Goal: Task Accomplishment & Management: Manage account settings

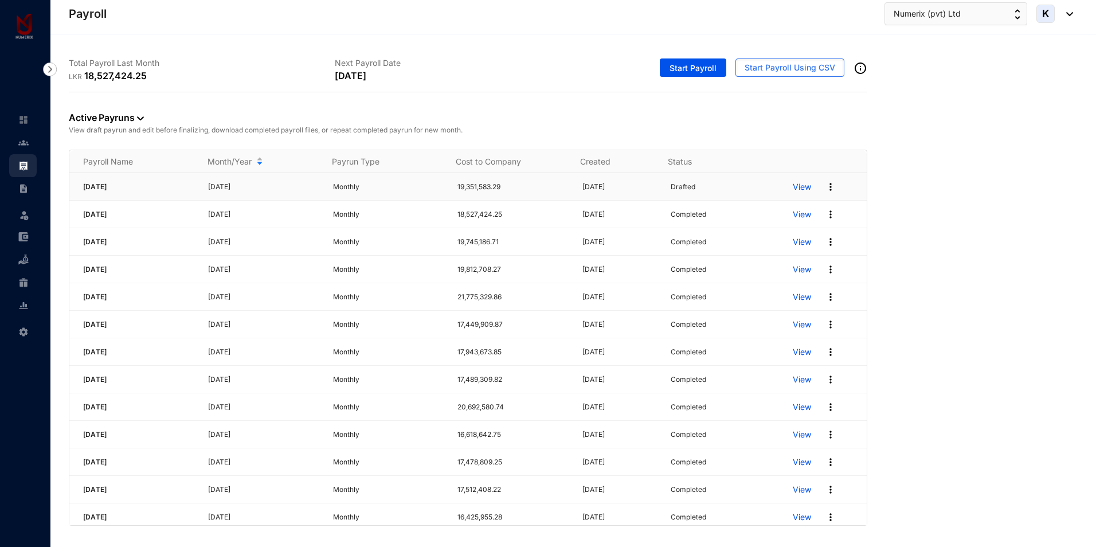
click at [797, 187] on p "View" at bounding box center [802, 186] width 18 height 11
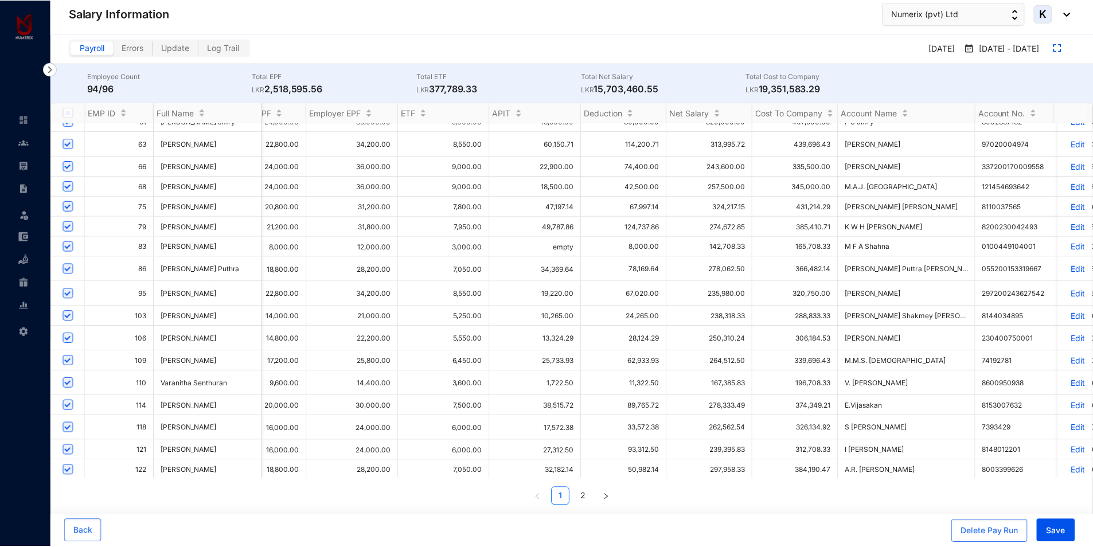
scroll to position [172, 1003]
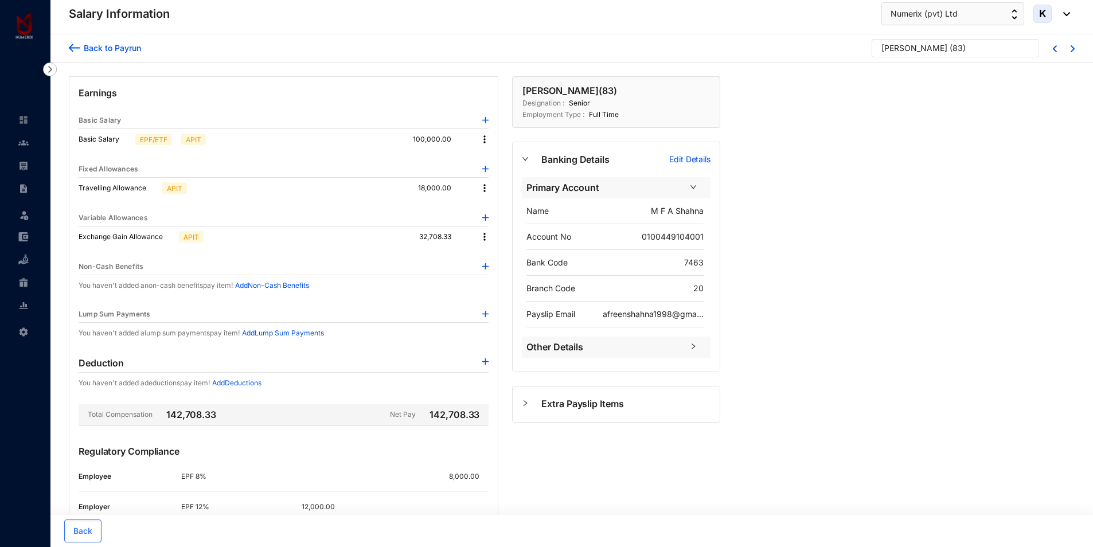
click at [863, 372] on div "Back to Payrun [PERSON_NAME] ( 83 ) Earnings Basic Salary Basic Salary EPF/ETF …" at bounding box center [571, 335] width 1043 height 602
click at [80, 42] on div "Back to Payrun" at bounding box center [110, 48] width 61 height 12
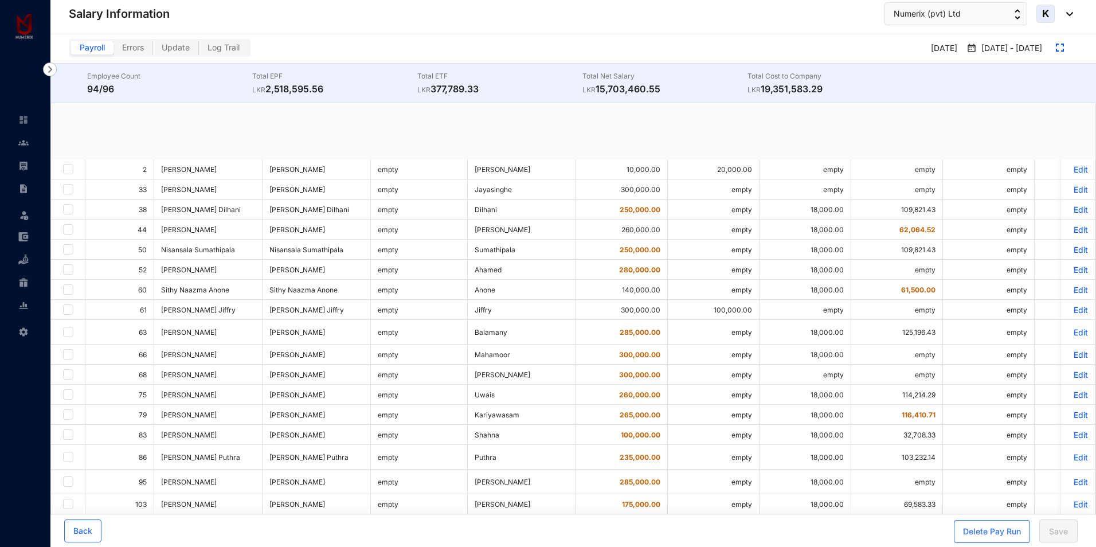
checkbox input "true"
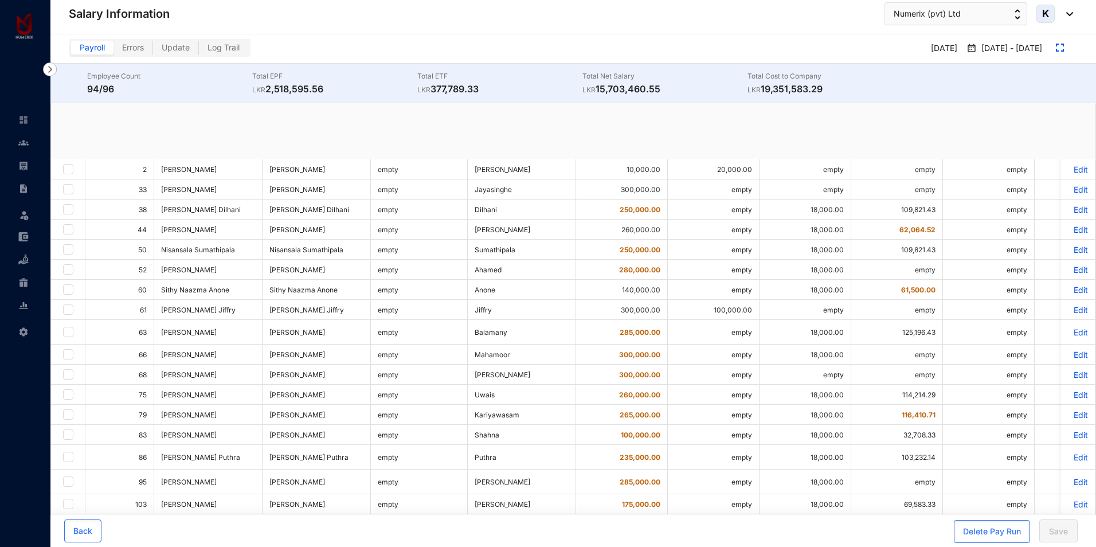
checkbox input "true"
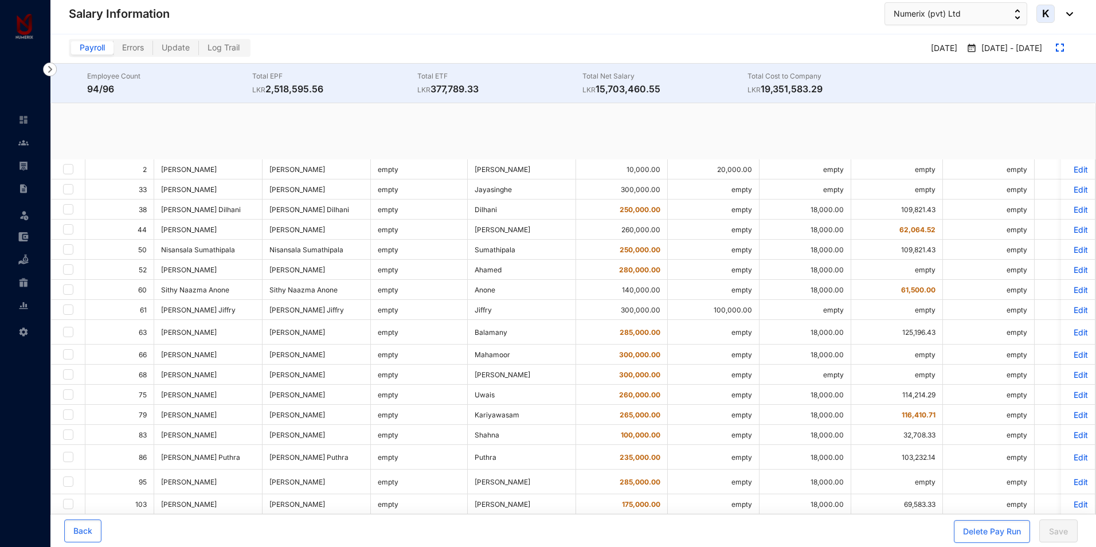
checkbox input "true"
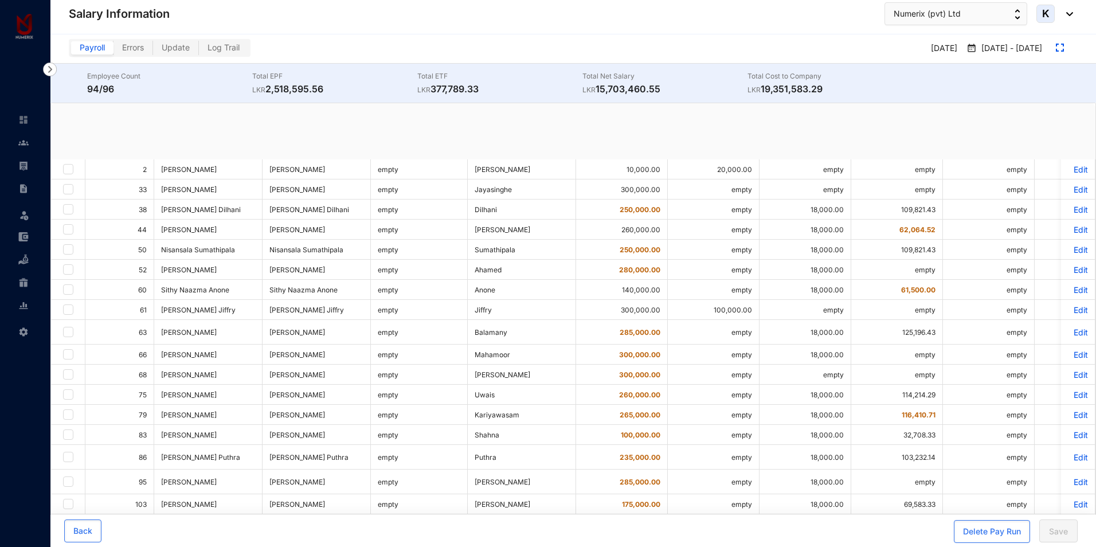
checkbox input "true"
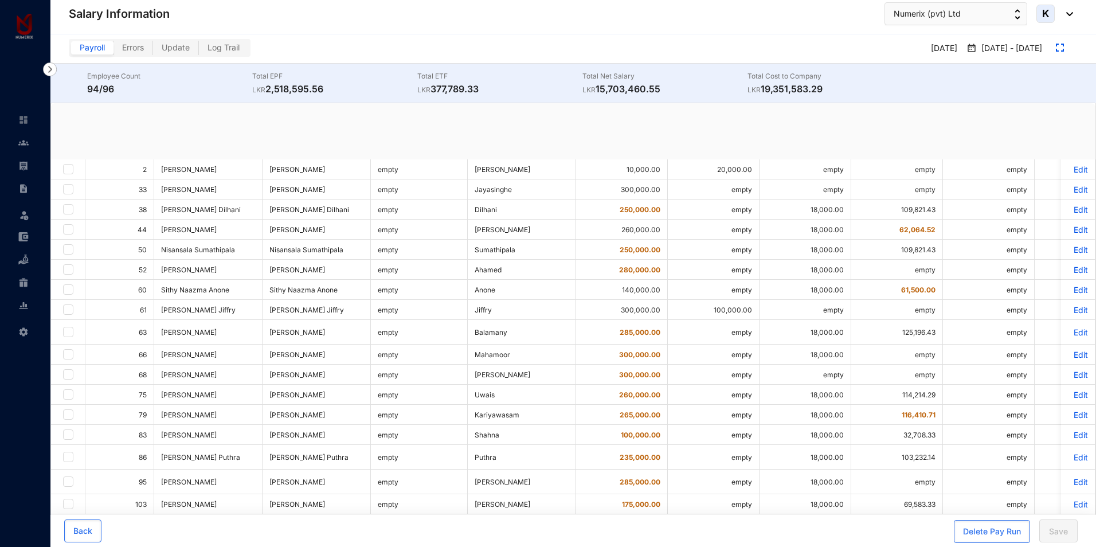
checkbox input "true"
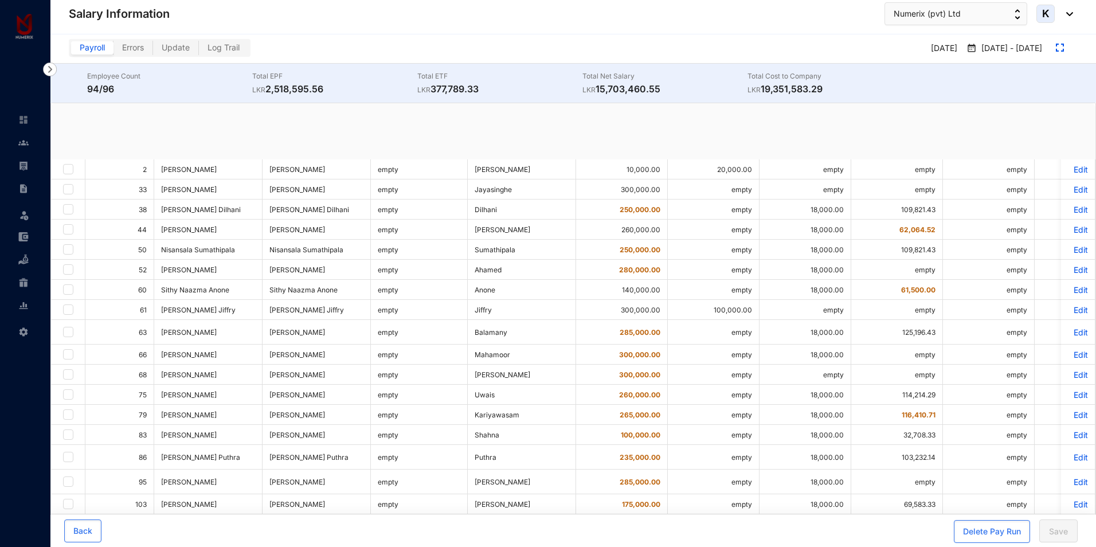
checkbox input "true"
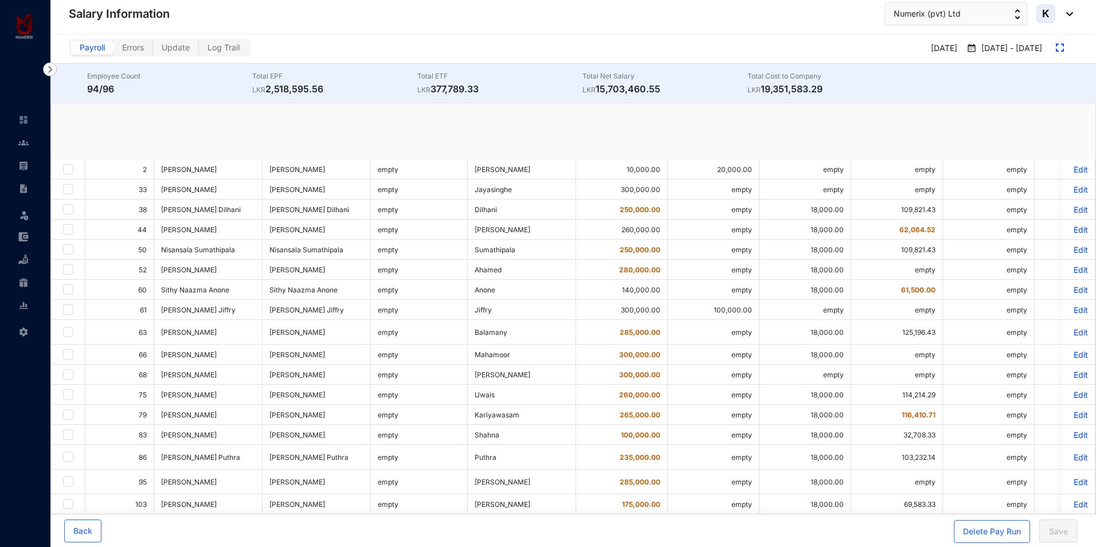
checkbox input "true"
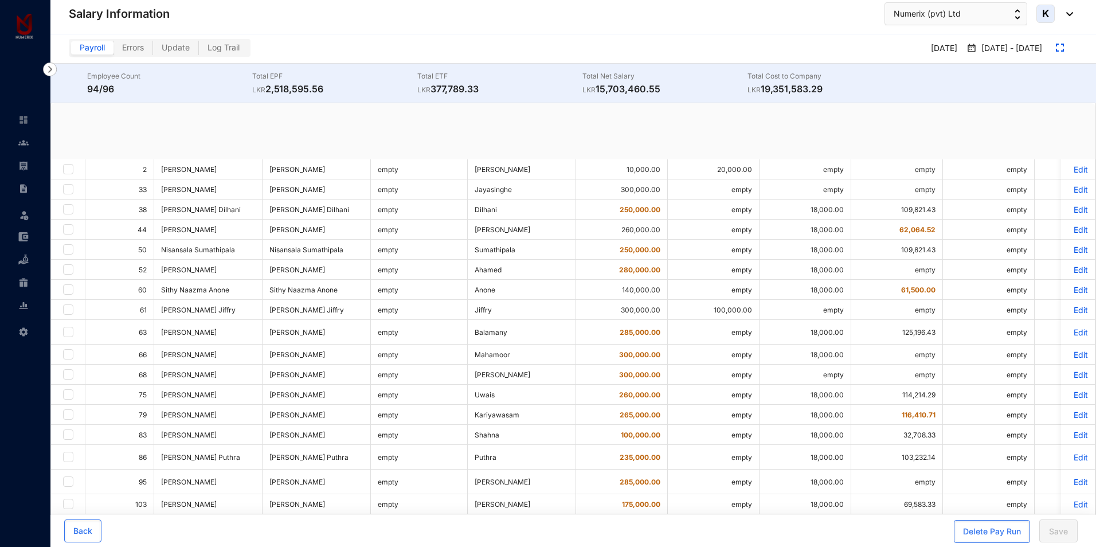
checkbox input "true"
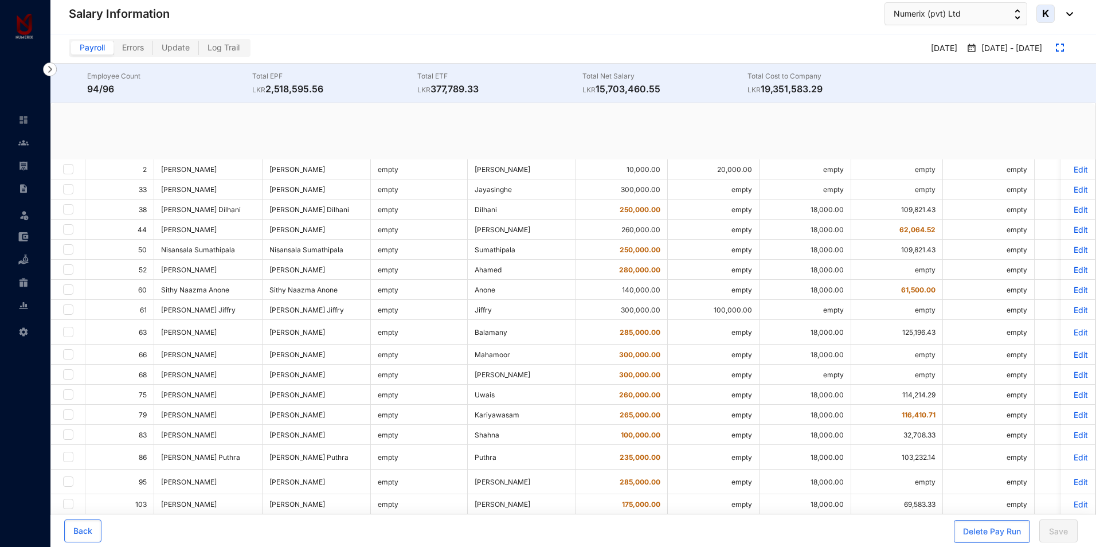
checkbox input "true"
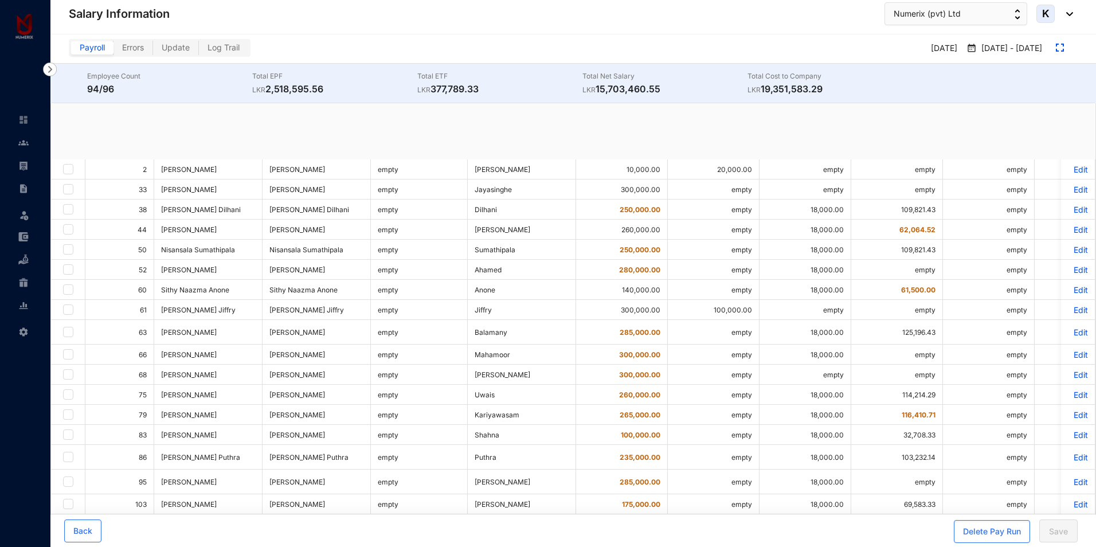
checkbox input "true"
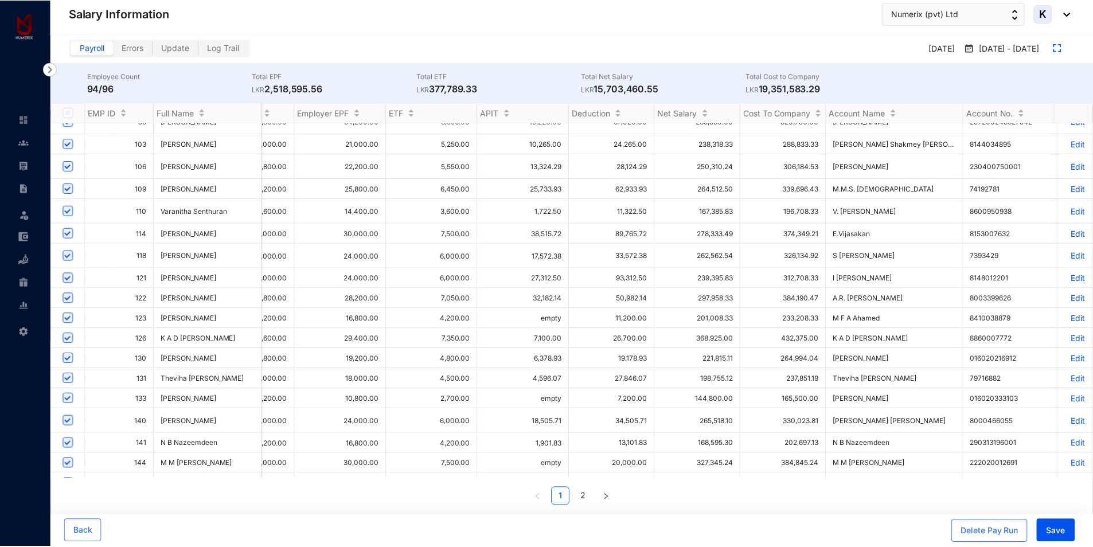
scroll to position [344, 1015]
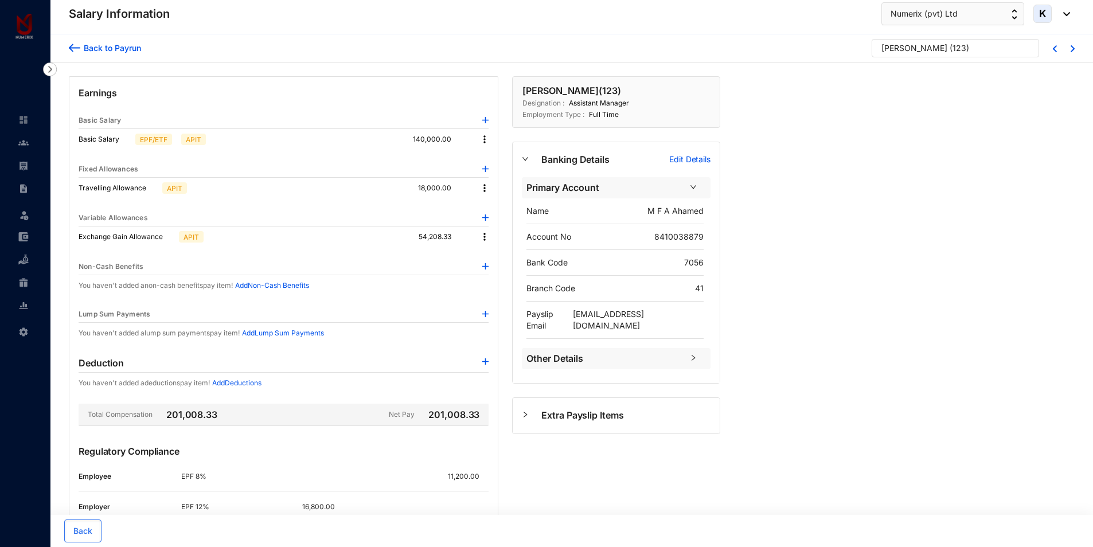
click at [74, 46] on img at bounding box center [74, 48] width 11 height 12
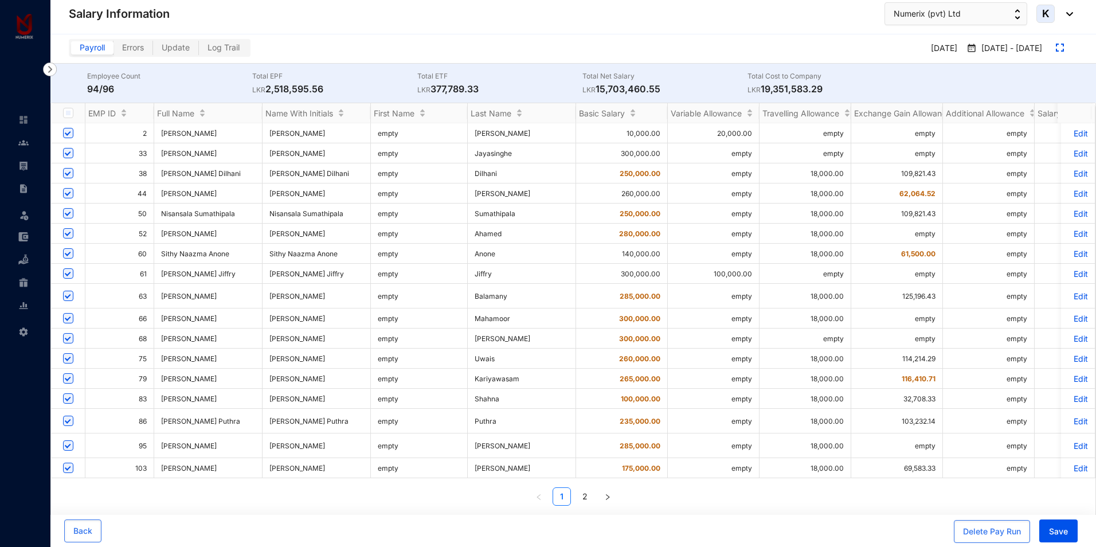
click at [612, 495] on button "button" at bounding box center [608, 496] width 18 height 18
click at [612, 495] on ul "1 2" at bounding box center [573, 496] width 1045 height 18
click at [612, 494] on ul "1 2" at bounding box center [573, 496] width 1045 height 18
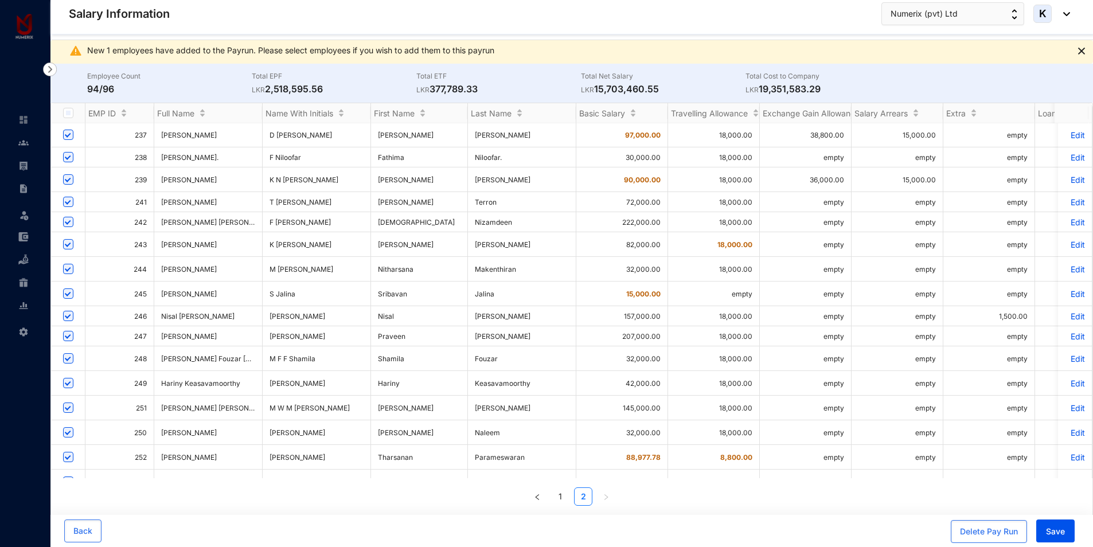
scroll to position [701, 0]
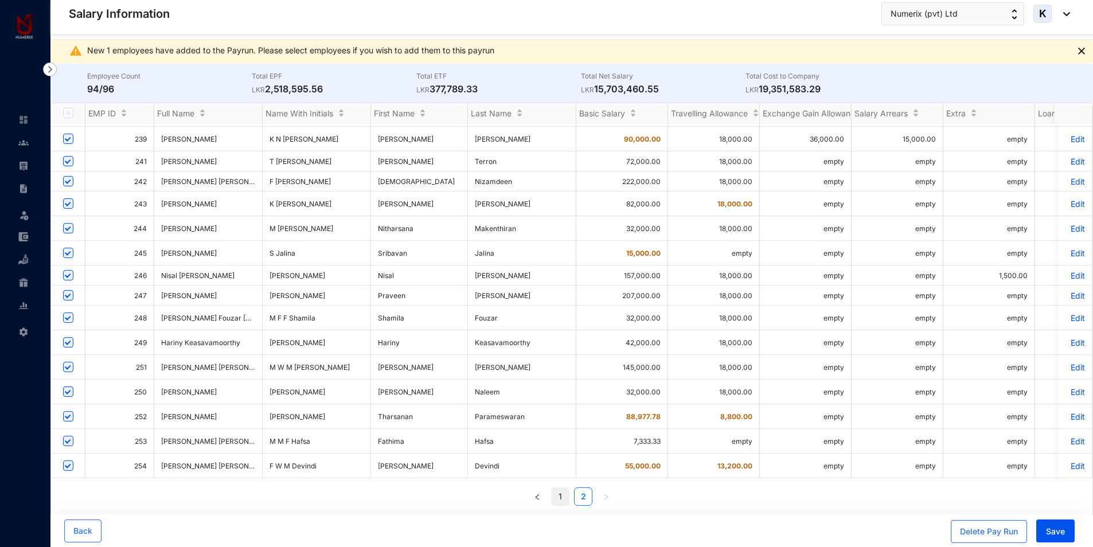
click at [562, 498] on link "1" at bounding box center [560, 496] width 17 height 17
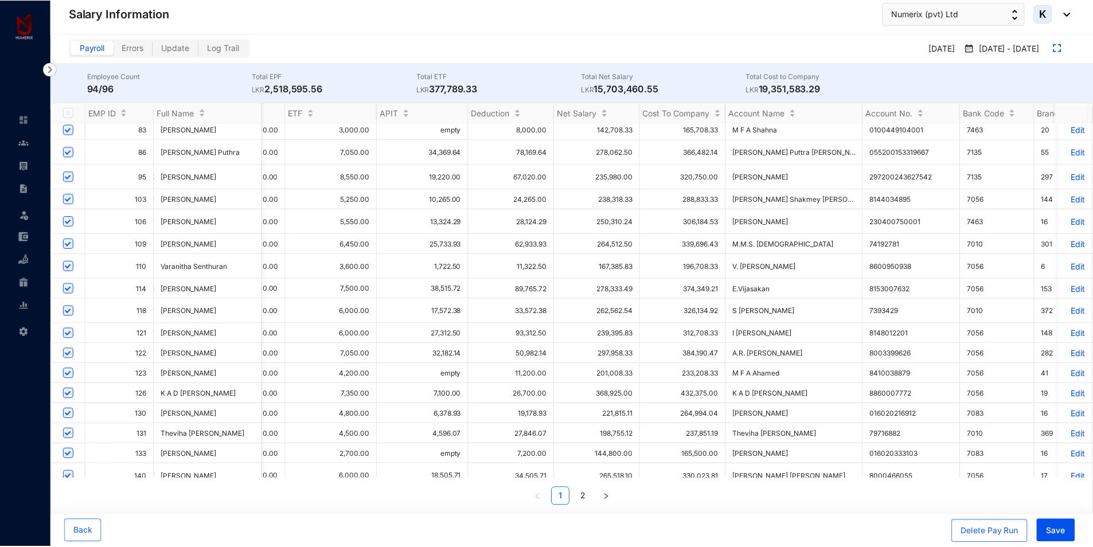
scroll to position [287, 1116]
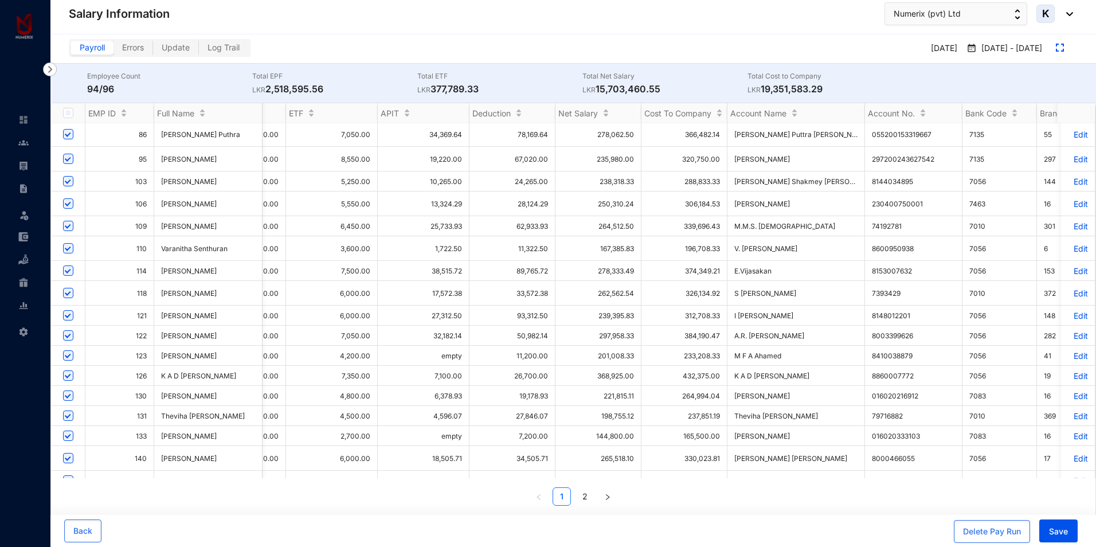
click at [1068, 351] on p "Edit" at bounding box center [1078, 356] width 20 height 10
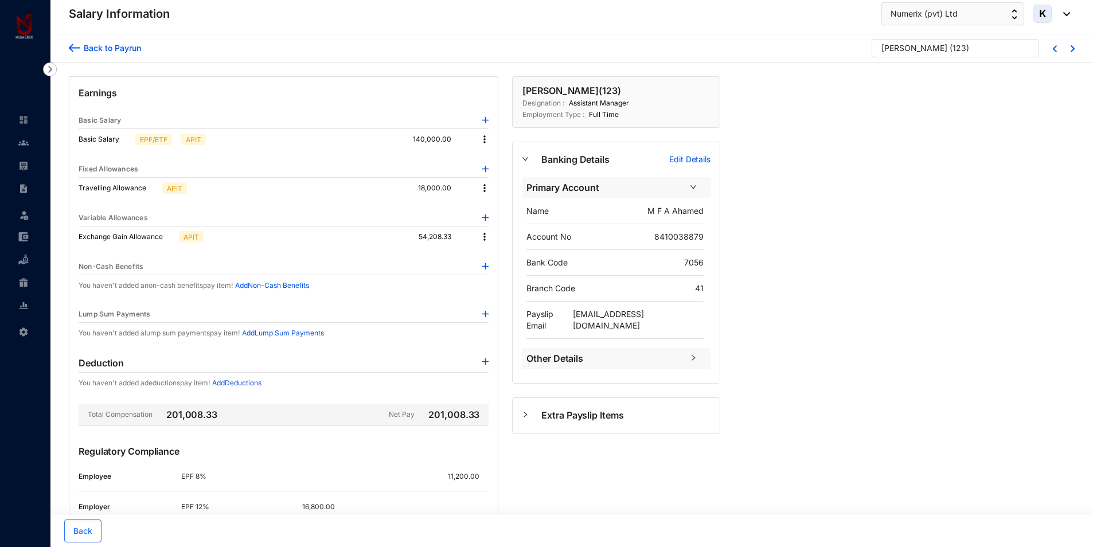
click at [1043, 13] on span "K" at bounding box center [1042, 14] width 7 height 10
click at [985, 132] on link "Sign Out" at bounding box center [1012, 127] width 95 height 11
